Goal: Task Accomplishment & Management: Use online tool/utility

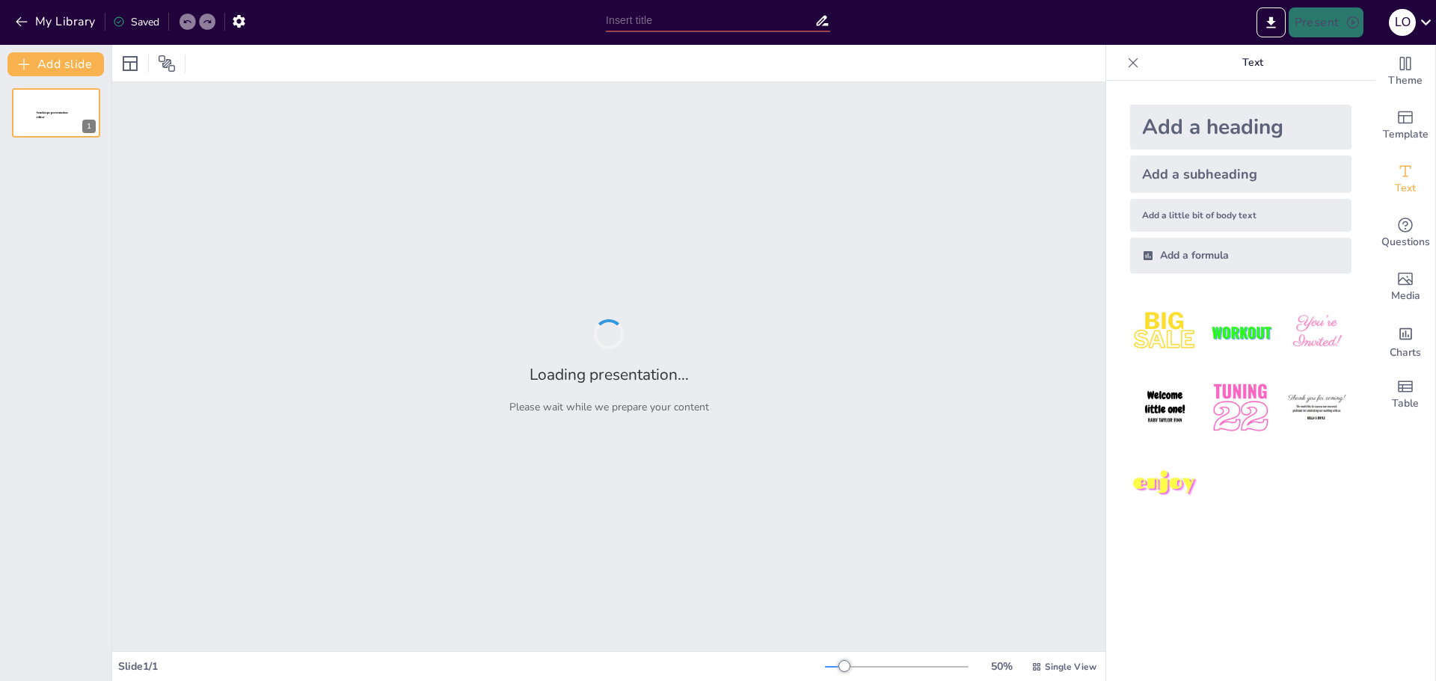
type input "Estrategias Clave del Gerente de Ventas para Impulsar el Éxito del Equipo"
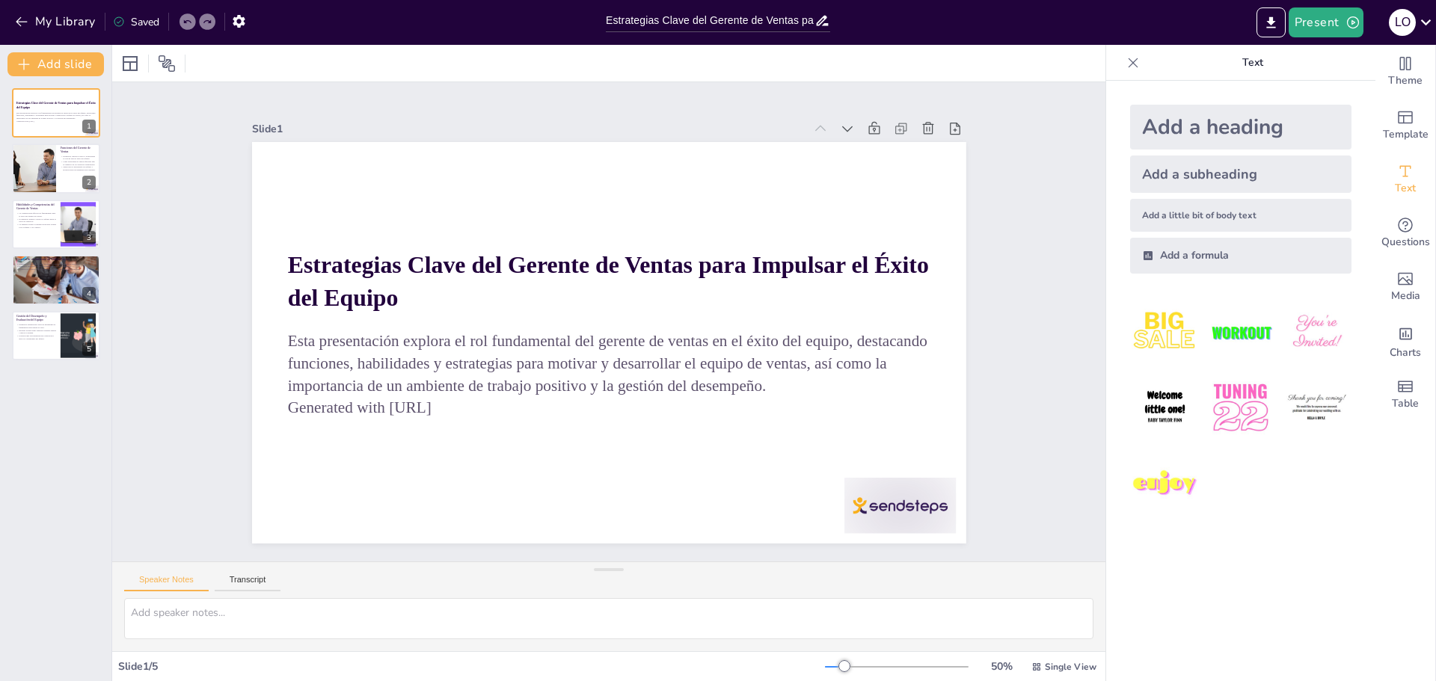
click at [232, 592] on div "Speaker Notes Transcript" at bounding box center [608, 580] width 993 height 36
click at [242, 583] on button "Transcript" at bounding box center [248, 583] width 67 height 16
click at [159, 577] on button "Speaker Notes" at bounding box center [166, 583] width 84 height 16
click at [53, 187] on div at bounding box center [34, 169] width 90 height 51
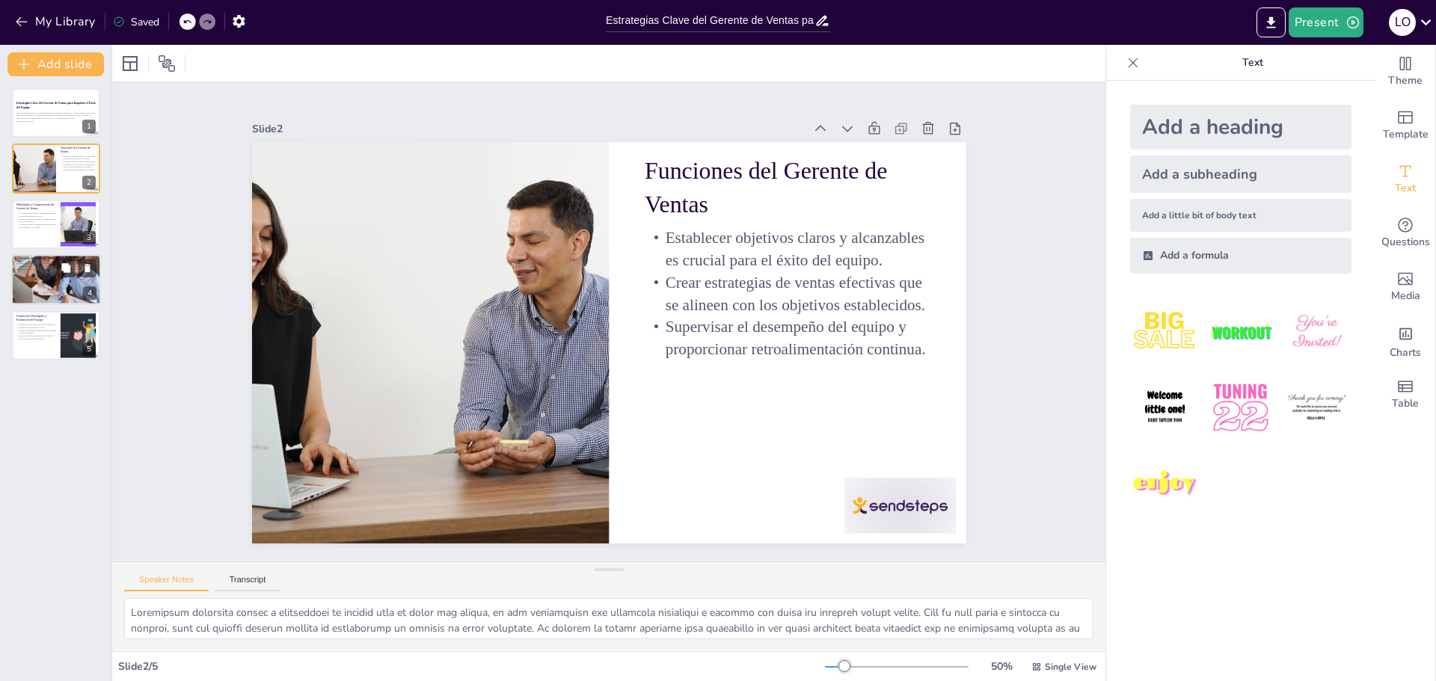
click at [40, 271] on div "Fomentar la colaboración entre los miembros del equipo mejora la dinámica. Esta…" at bounding box center [56, 266] width 81 height 10
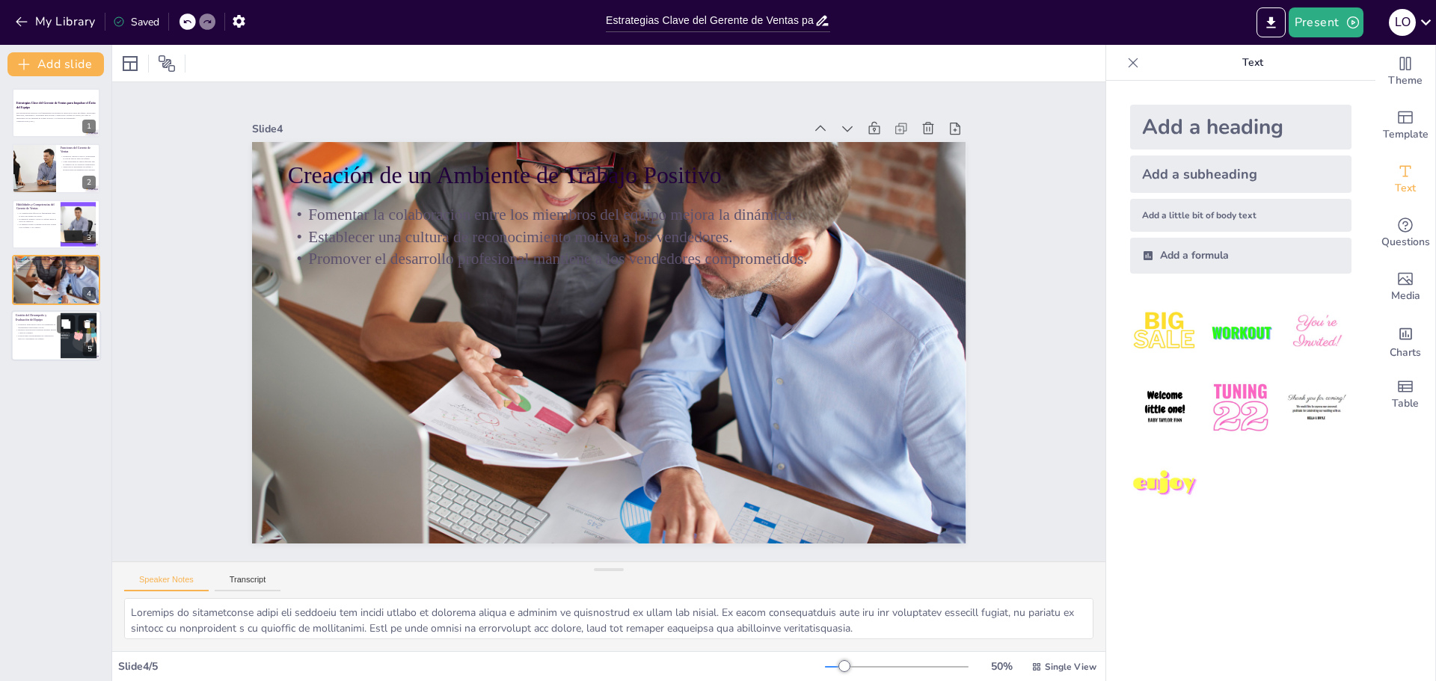
click at [36, 328] on p "Realizar evaluaciones regulares permite ajustes y mejora continua." at bounding box center [36, 330] width 40 height 5
type textarea "Loremipsum dolorsitame consec ad elitseddo ei temporincid utla etdol ma aliqu e…"
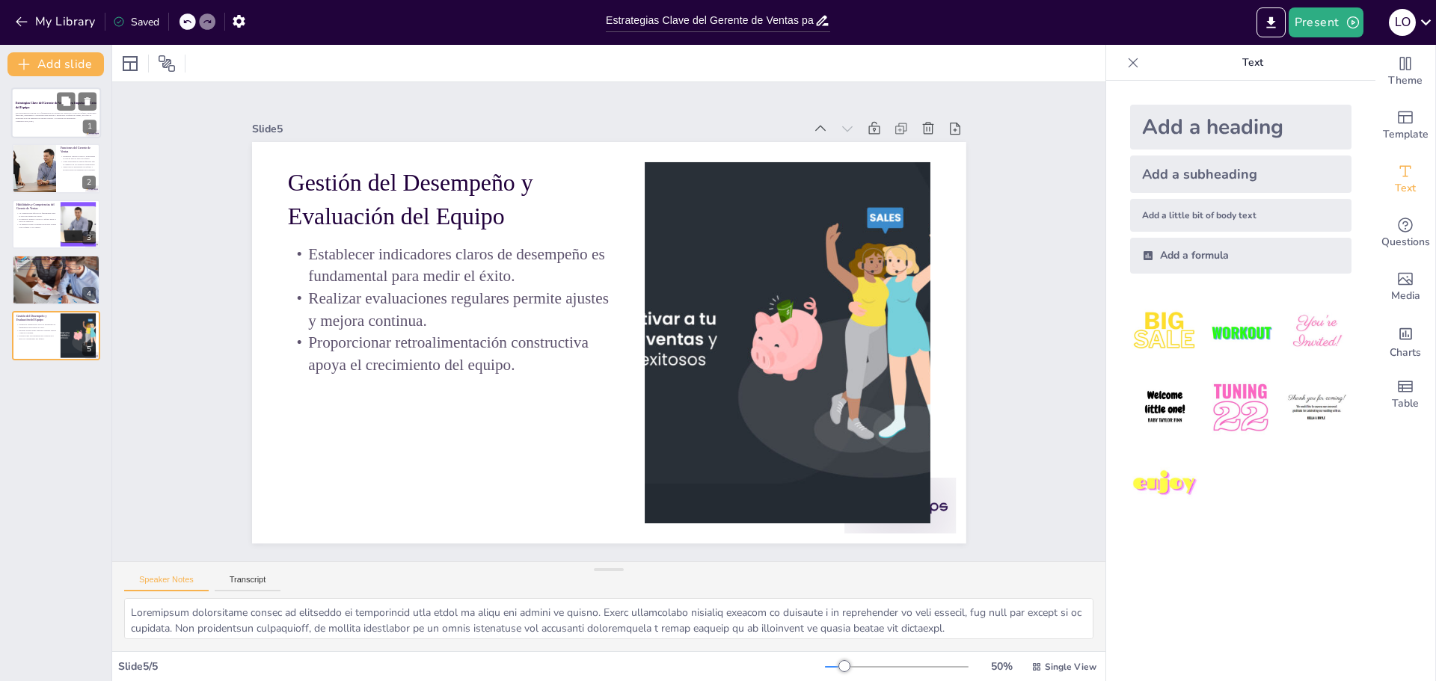
click at [39, 132] on div at bounding box center [56, 112] width 90 height 51
